Goal: Task Accomplishment & Management: Manage account settings

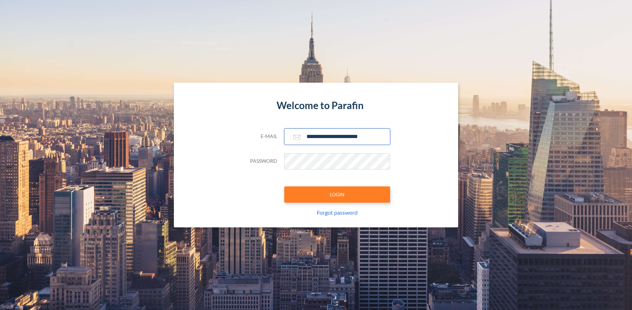
type input "**********"
click at [337, 194] on button "LOGIN" at bounding box center [337, 194] width 106 height 16
